Goal: Information Seeking & Learning: Learn about a topic

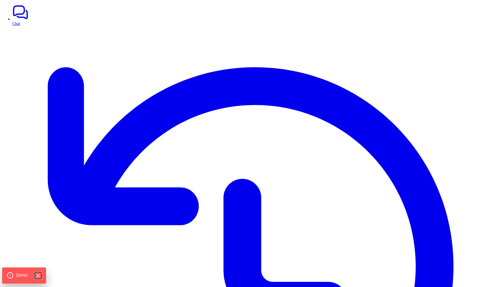
click at [41, 275] on icon "Hide Errors" at bounding box center [38, 275] width 7 height 7
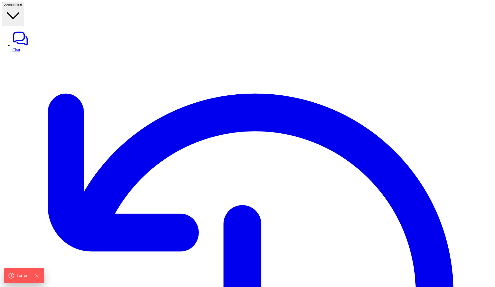
type textarea "**********"
click at [12, 30] on link "Chat" at bounding box center [252, 41] width 481 height 22
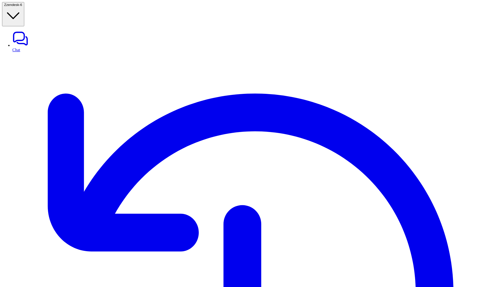
drag, startPoint x: 79, startPoint y: 30, endPoint x: 144, endPoint y: 30, distance: 64.5
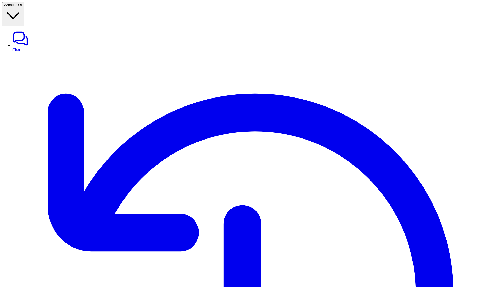
drag, startPoint x: 82, startPoint y: 30, endPoint x: 128, endPoint y: 35, distance: 47.1
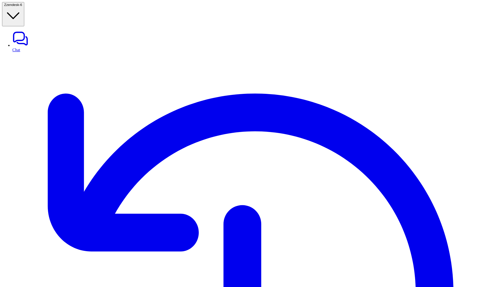
scroll to position [89, 0]
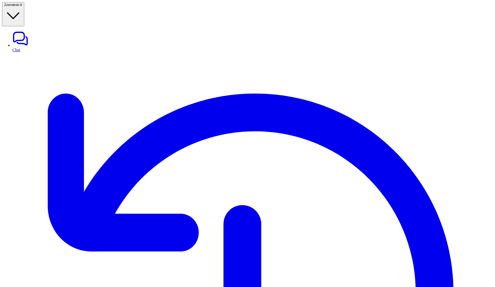
drag, startPoint x: 450, startPoint y: 221, endPoint x: 450, endPoint y: 256, distance: 35.3
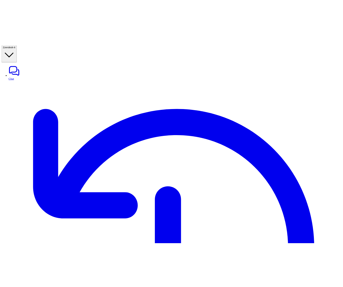
scroll to position [0, 0]
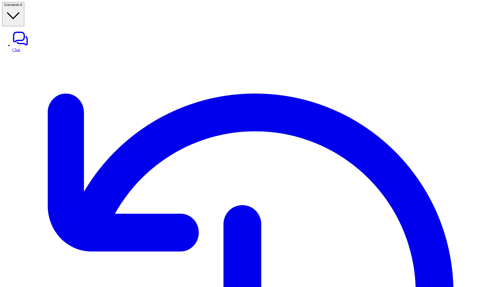
copy p "Created on"
drag, startPoint x: 423, startPoint y: 33, endPoint x: 446, endPoint y: 33, distance: 22.7
drag, startPoint x: 81, startPoint y: 31, endPoint x: 143, endPoint y: 39, distance: 62.2
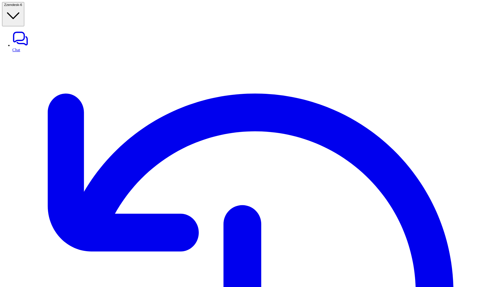
drag, startPoint x: 430, startPoint y: 43, endPoint x: 463, endPoint y: 40, distance: 33.1
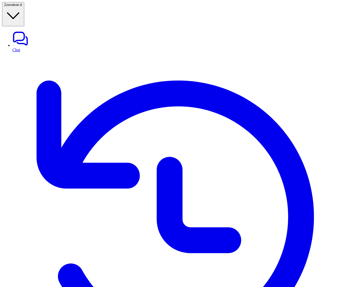
click at [16, 30] on link "Chat" at bounding box center [176, 41] width 329 height 22
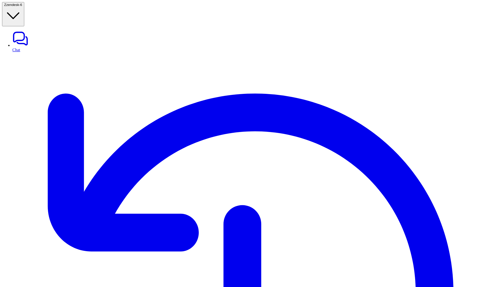
type textarea "**********"
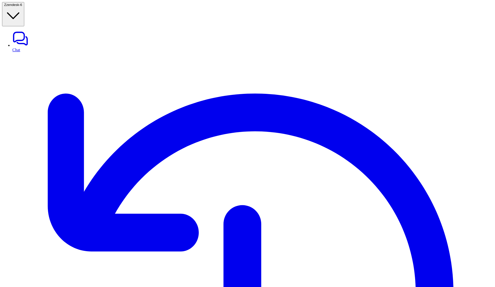
scroll to position [42, 0]
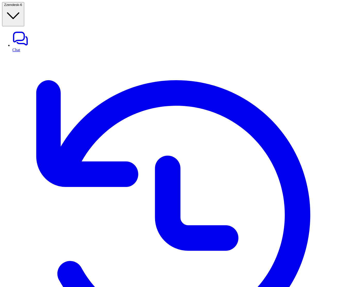
scroll to position [1, 0]
